Goal: Information Seeking & Learning: Compare options

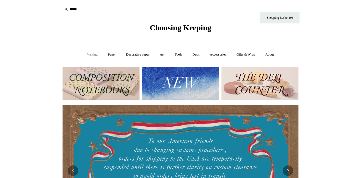
click at [91, 54] on link "Writing +" at bounding box center [93, 55] width 20 height 14
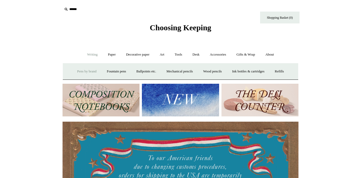
click at [92, 70] on link "Pens by brand +" at bounding box center [87, 71] width 29 height 14
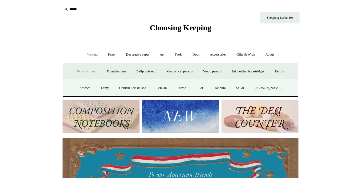
click at [79, 10] on input "text" at bounding box center [95, 9] width 65 height 10
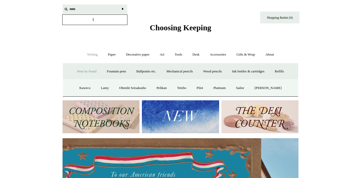
scroll to position [0, 180]
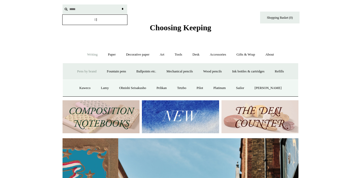
type input "*****"
click at [122, 9] on input "*" at bounding box center [122, 8] width 5 height 9
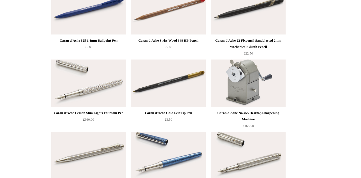
scroll to position [123, 0]
click at [106, 83] on img at bounding box center [88, 82] width 75 height 47
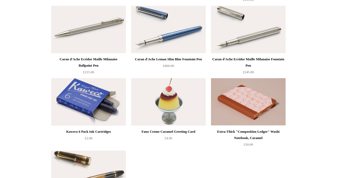
click at [276, 43] on img at bounding box center [248, 29] width 75 height 47
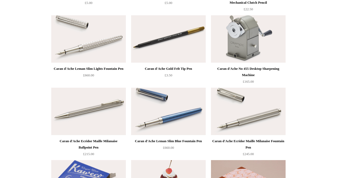
click at [89, 46] on img at bounding box center [88, 38] width 75 height 47
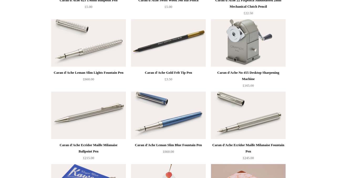
scroll to position [163, 0]
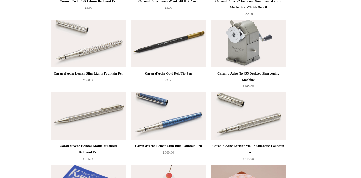
click at [233, 108] on img at bounding box center [248, 115] width 75 height 47
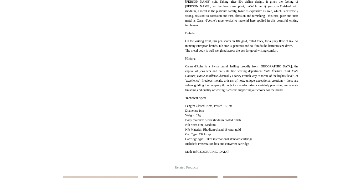
scroll to position [163, 0]
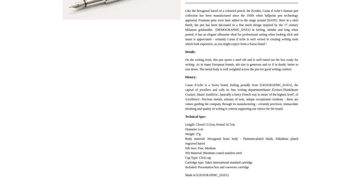
scroll to position [140, 0]
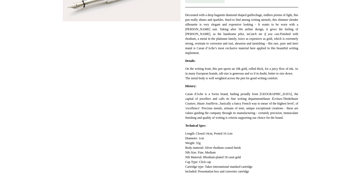
scroll to position [133, 0]
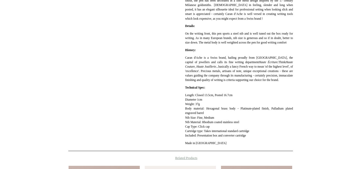
scroll to position [170, 0]
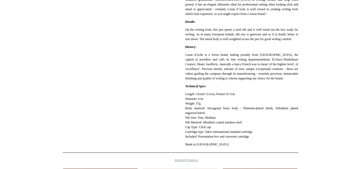
click at [301, 136] on div "**********" at bounding box center [180, 72] width 263 height 332
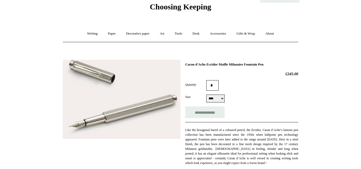
scroll to position [17, 0]
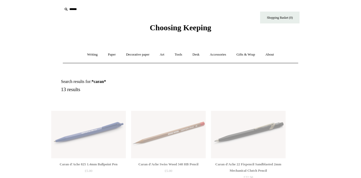
scroll to position [163, 0]
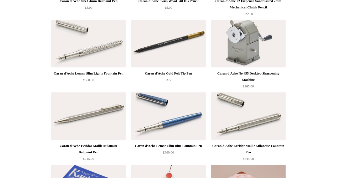
click at [105, 41] on img at bounding box center [88, 43] width 75 height 47
